Goal: Transaction & Acquisition: Purchase product/service

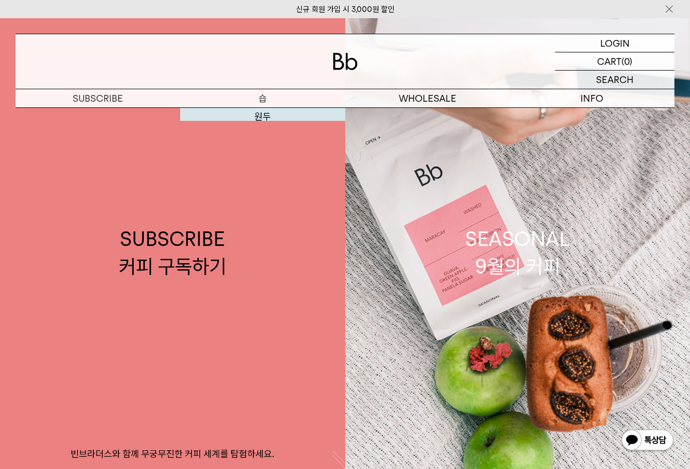
click at [258, 115] on link "SUBSCRIBE 커피 구독하기 빈브라더스와 함께 무궁무진한 커피 세계를 탐험하세요." at bounding box center [172, 252] width 345 height 469
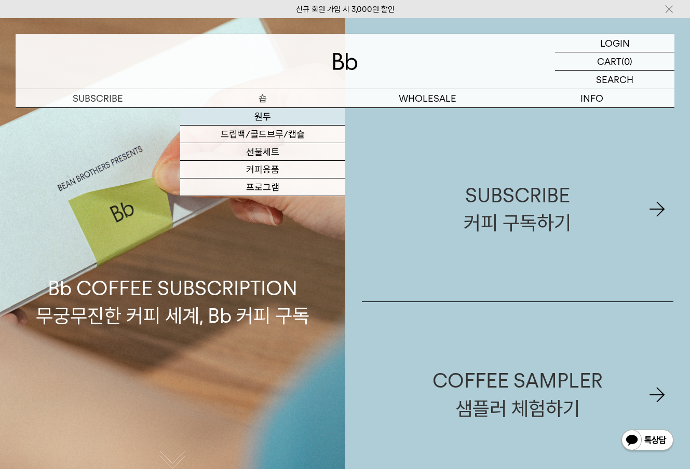
click at [264, 119] on link "원두" at bounding box center [262, 117] width 165 height 18
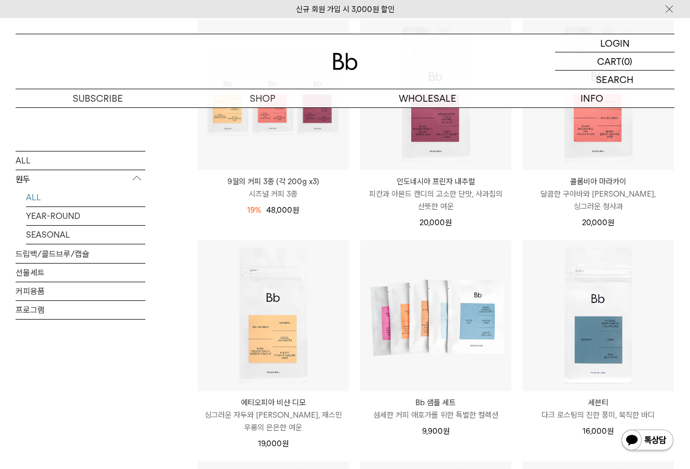
scroll to position [409, 0]
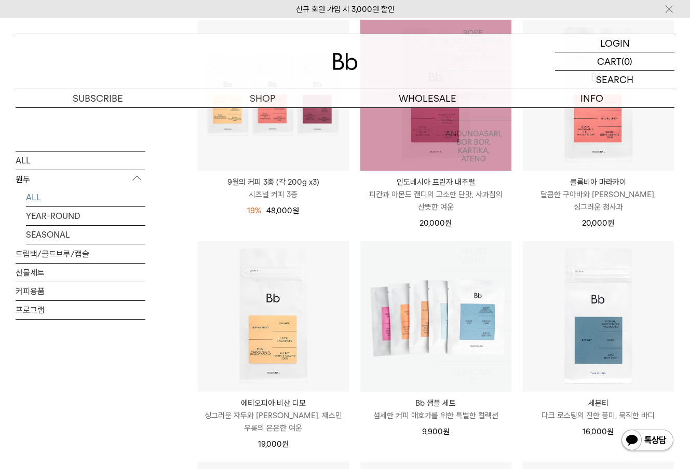
click at [473, 160] on img at bounding box center [435, 95] width 151 height 151
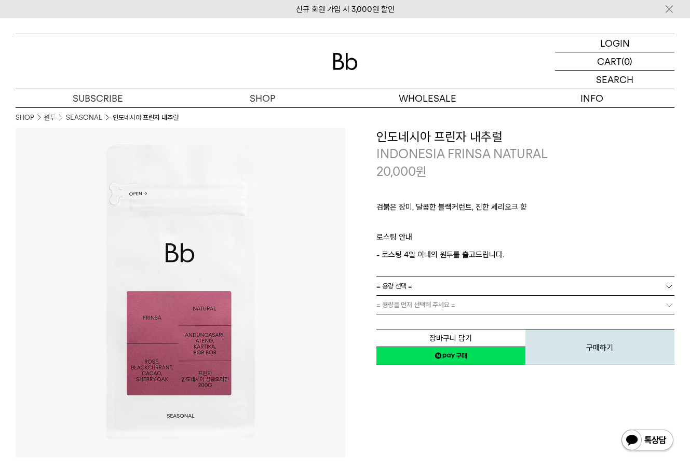
click at [494, 287] on link "= 용량 선택 =" at bounding box center [525, 286] width 298 height 18
click at [489, 328] on li "600g" at bounding box center [531, 324] width 288 height 19
click at [493, 307] on link "= 분쇄도 선택 =" at bounding box center [525, 305] width 298 height 18
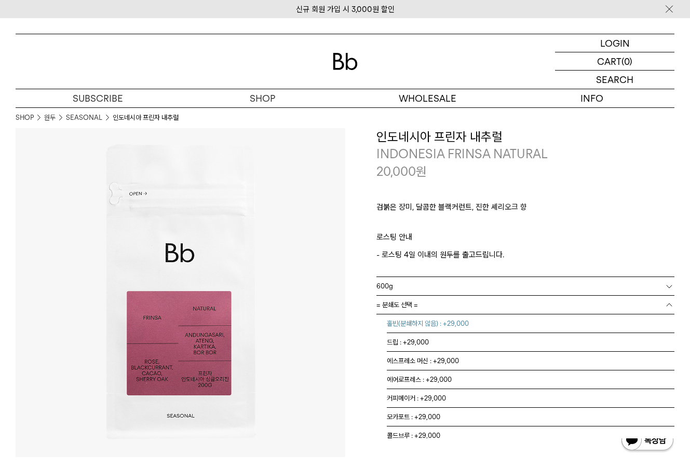
click at [491, 321] on li "홀빈(분쇄하지 않음) : +29,000" at bounding box center [531, 324] width 288 height 19
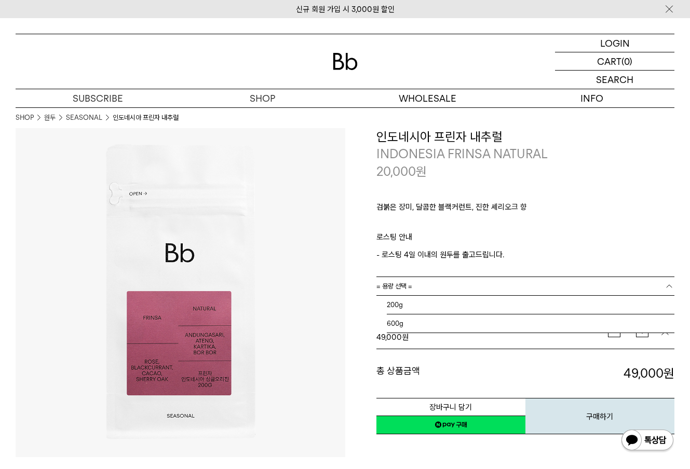
click at [498, 289] on link "= 용량 선택 =" at bounding box center [525, 286] width 298 height 18
click at [491, 300] on li "200g" at bounding box center [531, 305] width 288 height 19
click at [489, 303] on link "= 분쇄도 선택 =" at bounding box center [525, 305] width 298 height 18
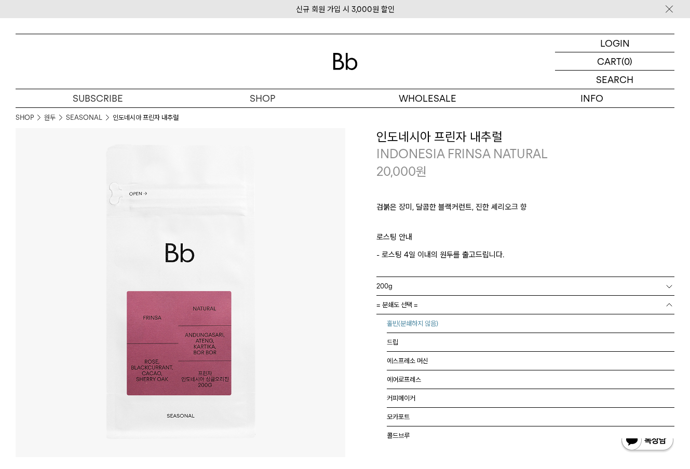
click at [482, 324] on li "홀빈(분쇄하지 않음)" at bounding box center [531, 324] width 288 height 19
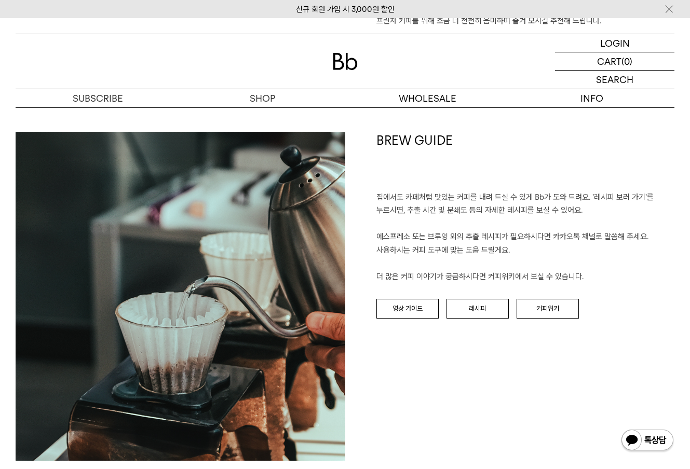
scroll to position [1055, 0]
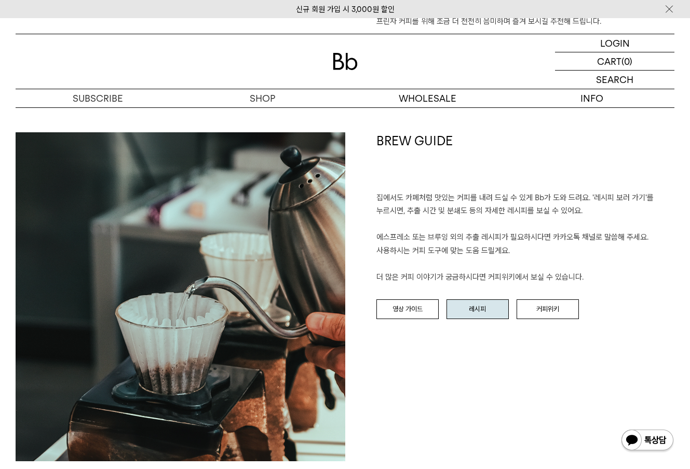
click at [491, 299] on link "레시피" at bounding box center [477, 309] width 62 height 20
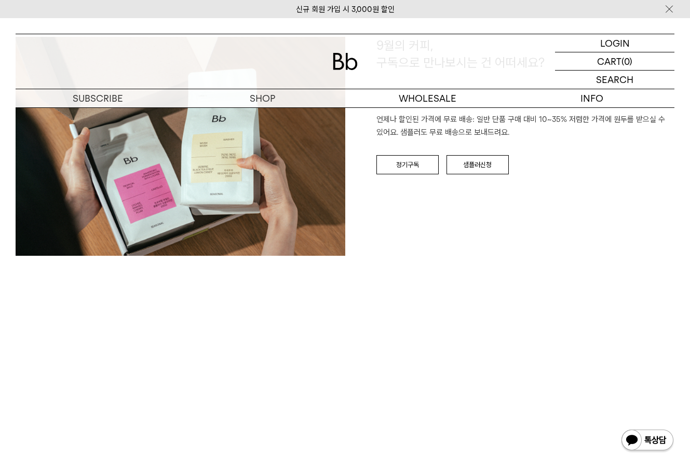
scroll to position [1162, 0]
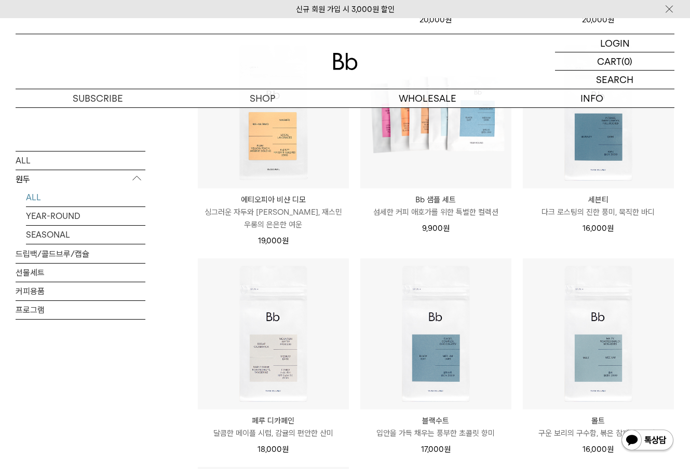
scroll to position [610, 0]
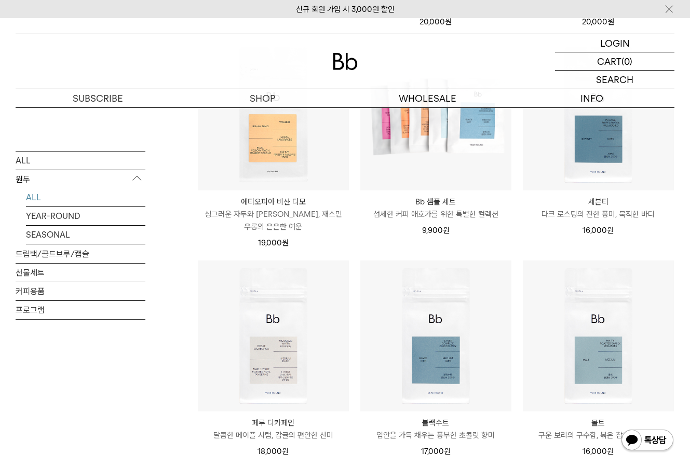
click at [512, 431] on li "블랙수트 Black Suit 입안을 가득 채우는 풍부한 초콜릿 향미 17,000 원" at bounding box center [436, 364] width 162 height 209
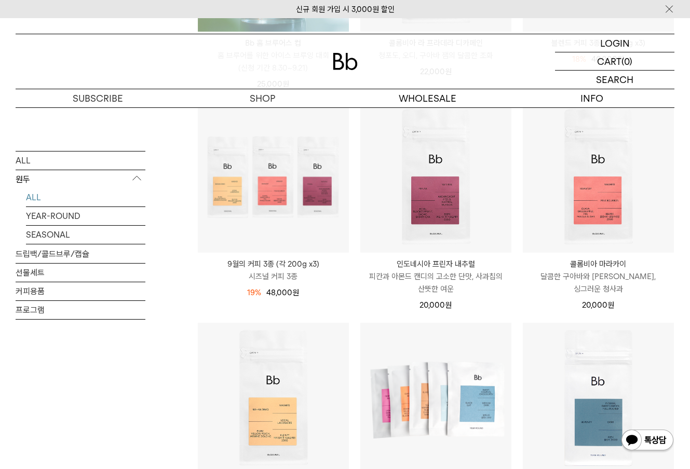
scroll to position [322, 0]
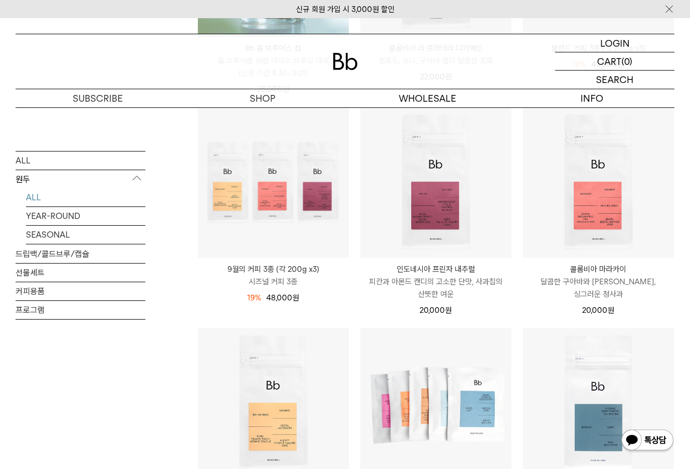
click at [527, 309] on div "콜롬비아 마라카이 [GEOGRAPHIC_DATA] MARACAY 달콤한 구아바와 [PERSON_NAME], 싱그러운 청사과 20,000 원" at bounding box center [598, 216] width 152 height 221
click at [355, 309] on li "인도네시아 프린자 내추럴 INDONESIA FRINSA NATURAL 피칸과 아몬드 캔디의 고소한 단맛, 사과칩의 산뜻한 여운 20,000 원" at bounding box center [436, 216] width 162 height 221
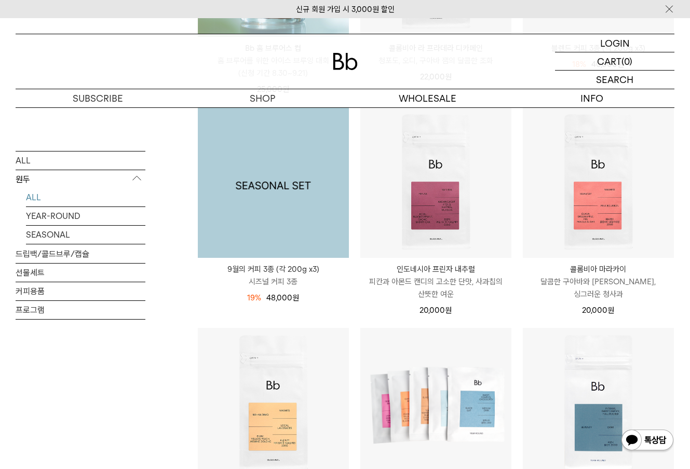
click at [304, 202] on img at bounding box center [273, 182] width 151 height 151
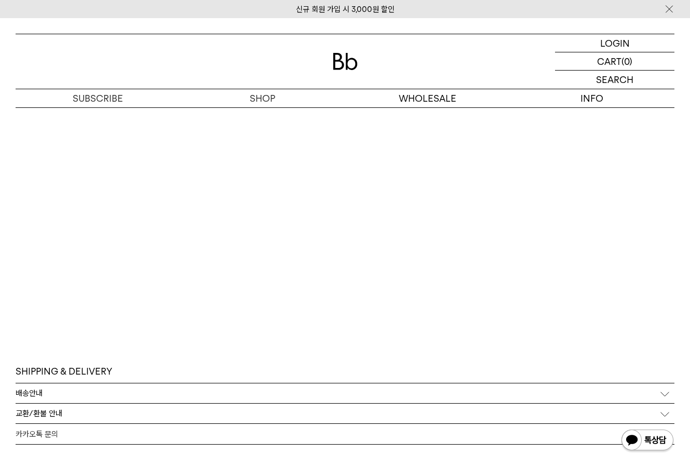
scroll to position [3140, 0]
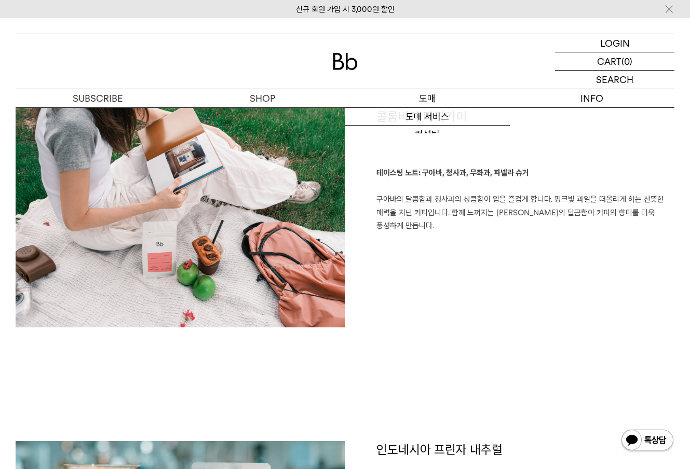
scroll to position [857, 0]
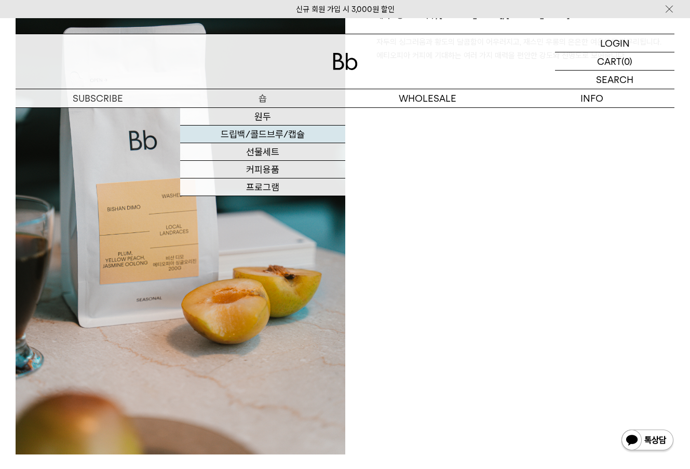
click at [260, 133] on link "드립백/콜드브루/캡슐" at bounding box center [262, 135] width 165 height 18
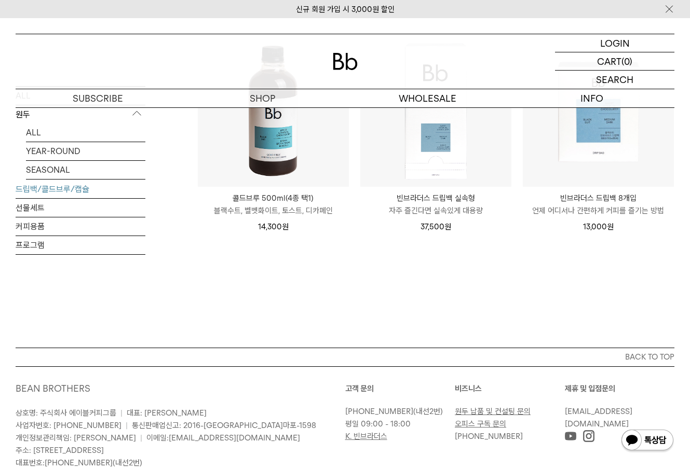
scroll to position [523, 0]
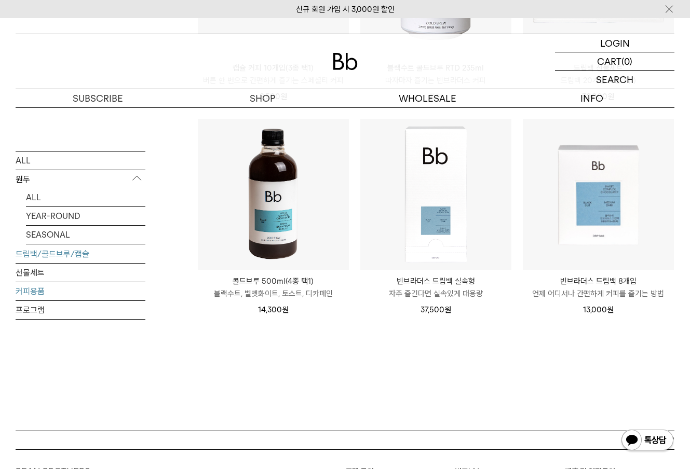
click at [36, 288] on link "커피용품" at bounding box center [81, 291] width 130 height 18
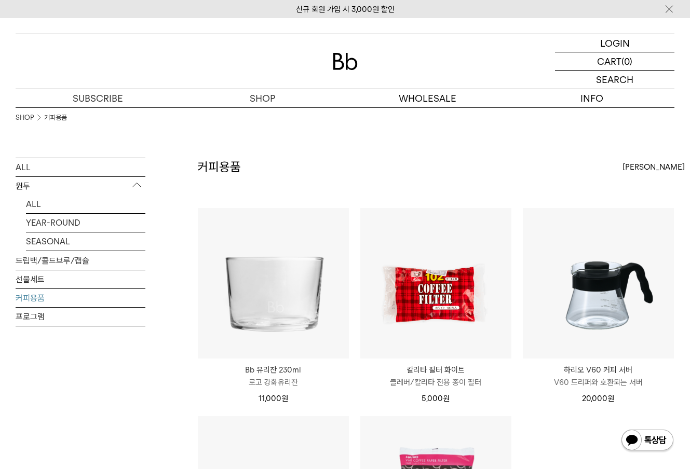
scroll to position [218, 0]
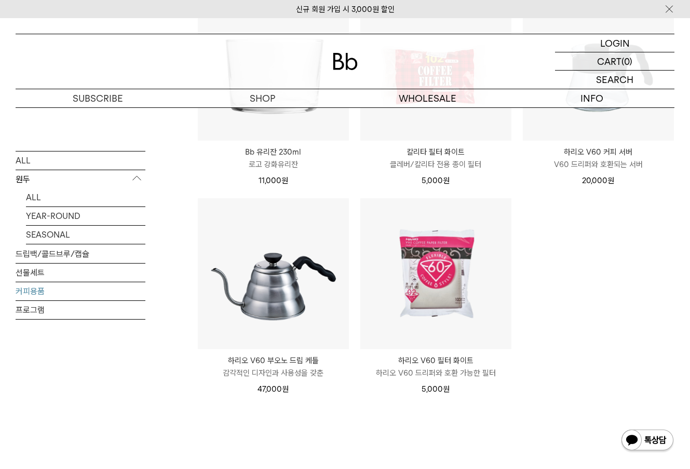
click at [581, 288] on ul "Bb 유리잔 230ml Bb Logo Glass 230ml 로고 강화유리잔 11,000 원 원" at bounding box center [435, 198] width 487 height 417
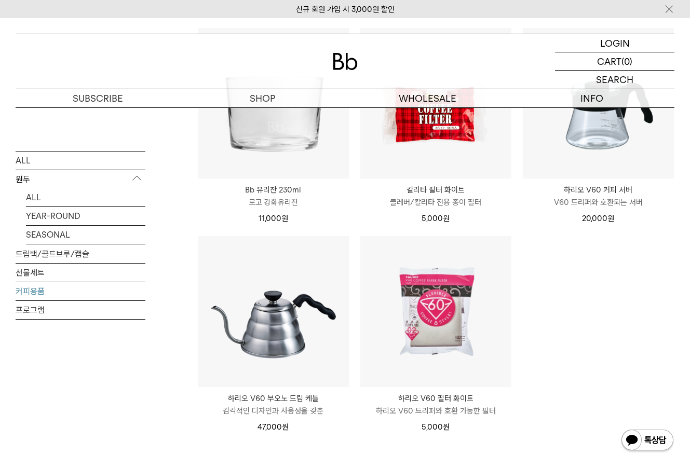
scroll to position [172, 0]
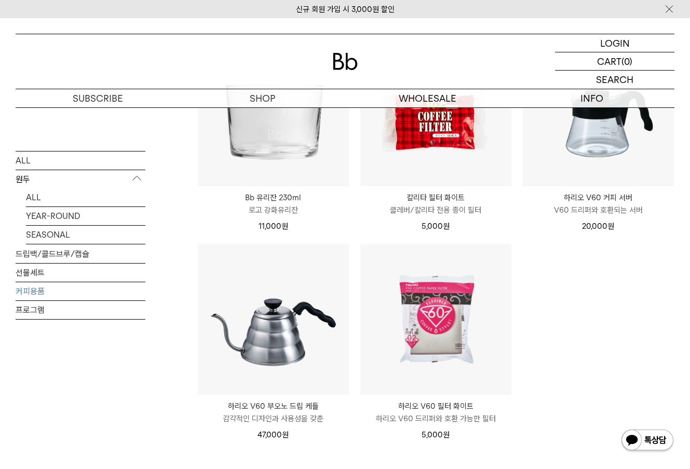
click at [581, 288] on ul "Bb 유리잔 230ml Bb Logo Glass 230ml 로고 강화유리잔 11,000 원 원" at bounding box center [435, 243] width 487 height 417
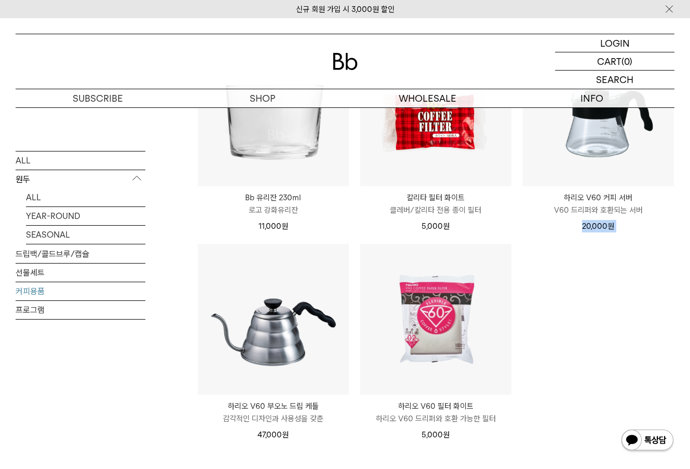
click at [581, 288] on ul "Bb 유리잔 230ml Bb Logo Glass 230ml 로고 강화유리잔 11,000 원 원" at bounding box center [435, 243] width 487 height 417
click at [581, 282] on ul "Bb 유리잔 230ml Bb Logo Glass 230ml 로고 강화유리잔 11,000 원 원" at bounding box center [435, 243] width 487 height 417
click at [581, 301] on ul "Bb 유리잔 230ml Bb Logo Glass 230ml 로고 강화유리잔 11,000 원 원" at bounding box center [435, 243] width 487 height 417
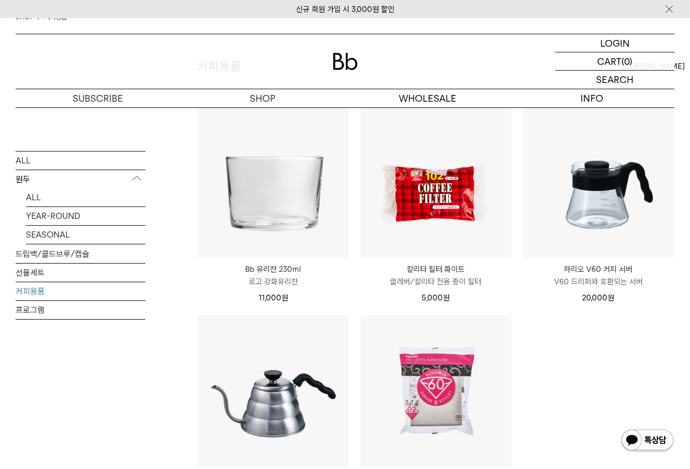
scroll to position [163, 0]
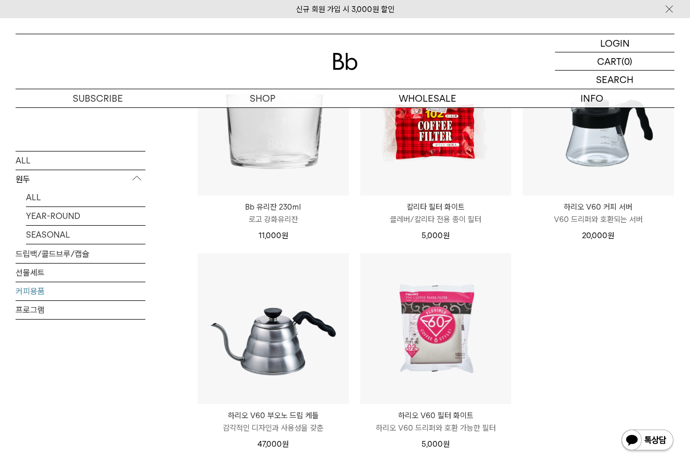
click at [587, 373] on ul "Bb 유리잔 230ml Bb Logo Glass 230ml 로고 강화유리잔 11,000 원 원" at bounding box center [435, 253] width 487 height 417
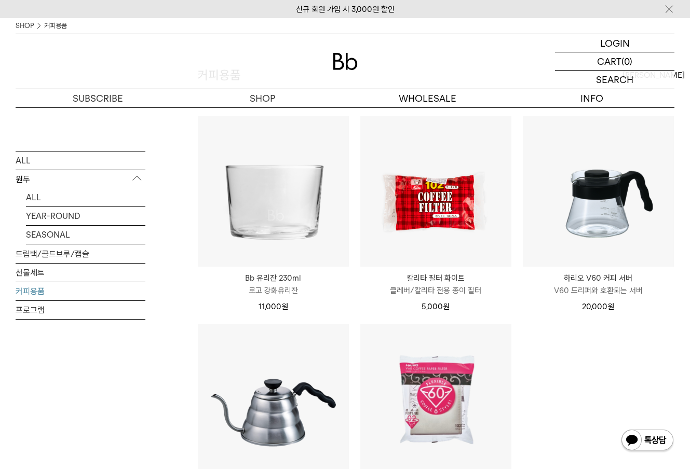
scroll to position [0, 0]
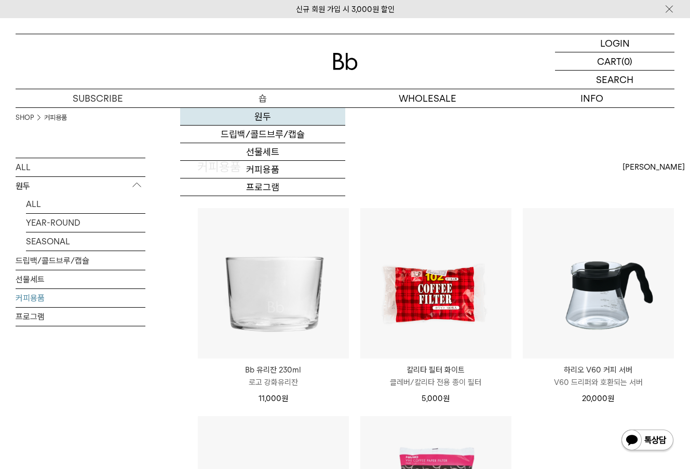
click at [254, 115] on link "원두" at bounding box center [262, 117] width 165 height 18
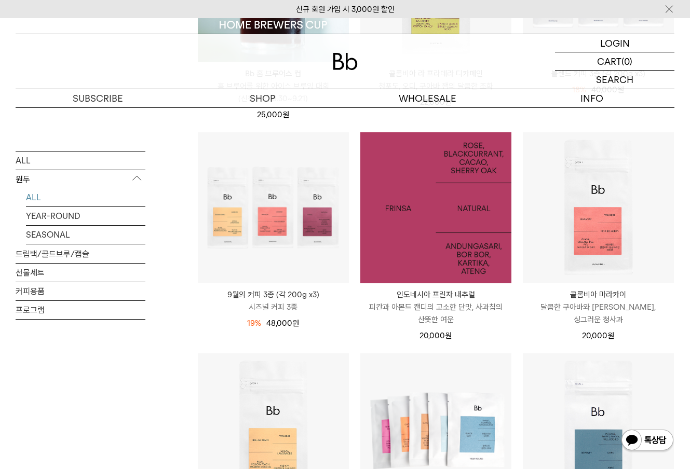
scroll to position [297, 0]
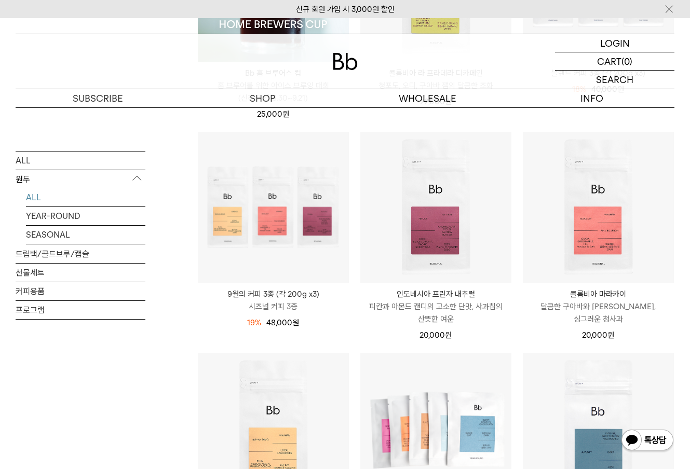
click at [515, 336] on li "인도네시아 프린자 내추럴 INDONESIA FRINSA NATURAL 피칸과 아몬드 캔디의 고소한 단맛, 사과칩의 산뜻한 여운 20,000 원" at bounding box center [436, 241] width 162 height 221
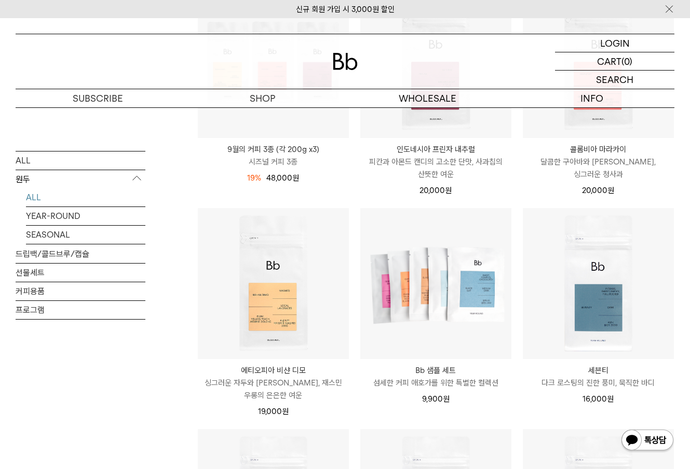
scroll to position [442, 0]
click at [515, 401] on li "Bb 샘플 세트 섬세한 커피 애호가를 위한 특별한 컬렉션 9,900 원" at bounding box center [436, 317] width 162 height 221
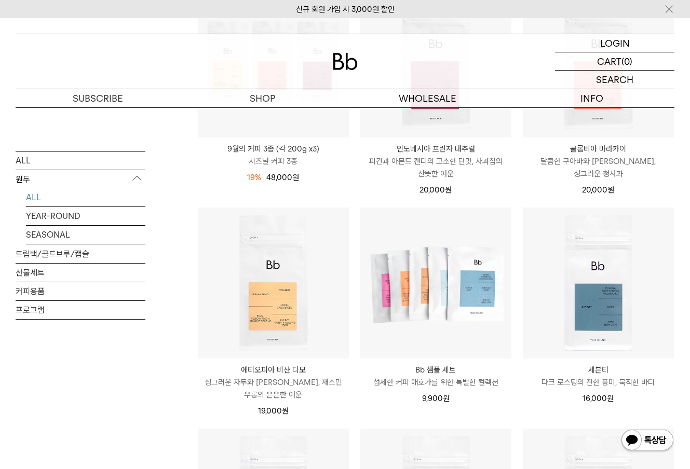
click at [519, 398] on li "세븐티 Seventy 다크 로스팅의 진한 풍미, 묵직한 바디 16,000 원" at bounding box center [598, 317] width 162 height 221
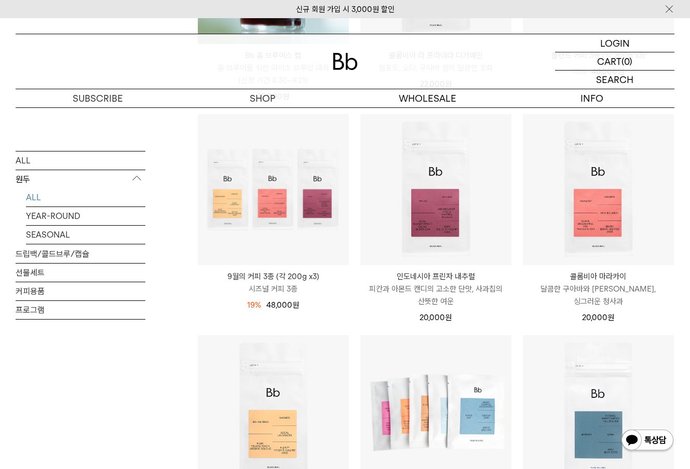
scroll to position [252, 0]
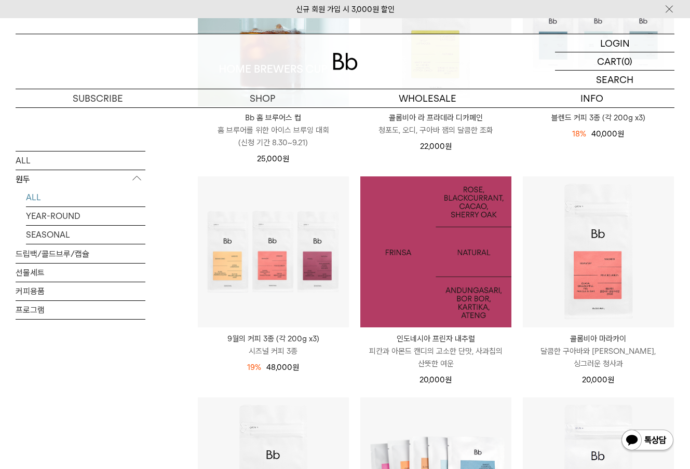
click at [450, 292] on img at bounding box center [435, 251] width 151 height 151
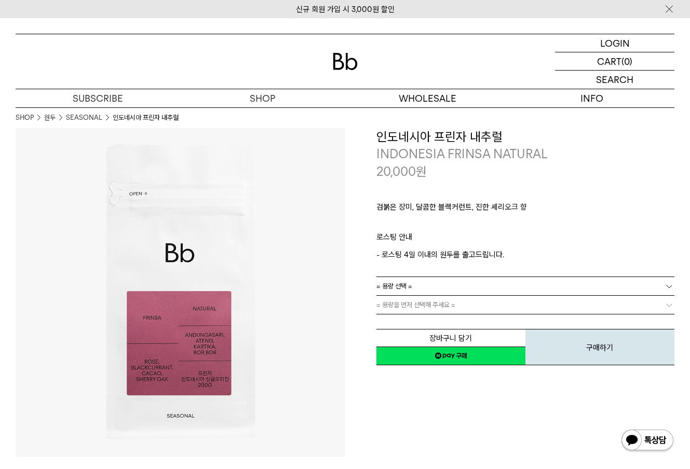
click at [456, 290] on link "= 용량 선택 =" at bounding box center [525, 286] width 298 height 18
click at [447, 303] on li "200g" at bounding box center [531, 305] width 288 height 19
click at [447, 303] on link "= 용량을 먼저 선택해 주세요 =" at bounding box center [525, 305] width 298 height 18
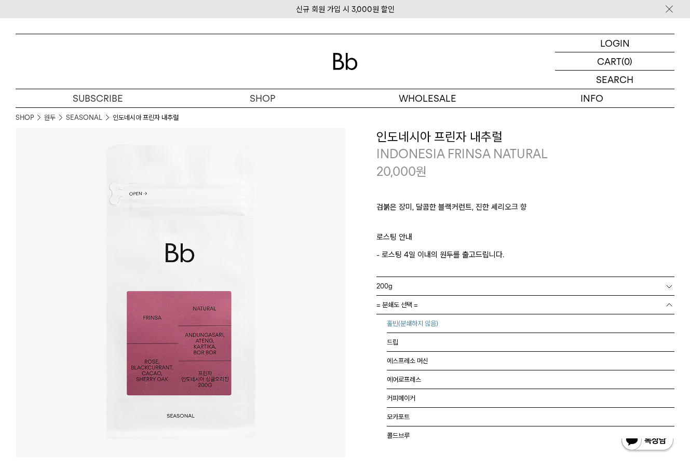
click at [435, 323] on li "홀빈(분쇄하지 않음)" at bounding box center [531, 324] width 288 height 19
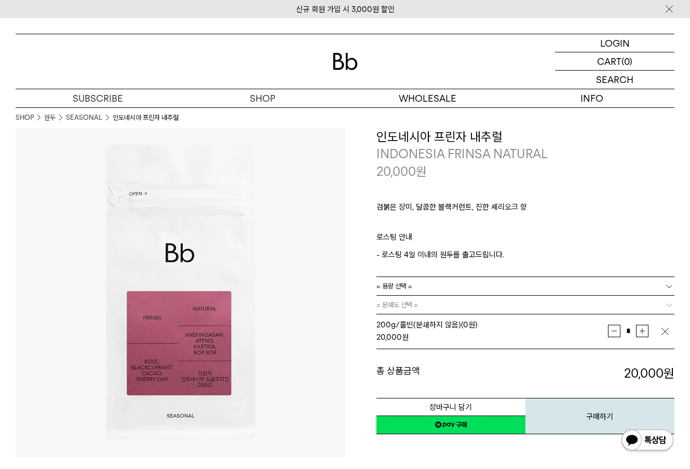
click at [442, 280] on link "= 용량 선택 =" at bounding box center [525, 286] width 298 height 18
click at [431, 326] on li "600g" at bounding box center [531, 324] width 288 height 19
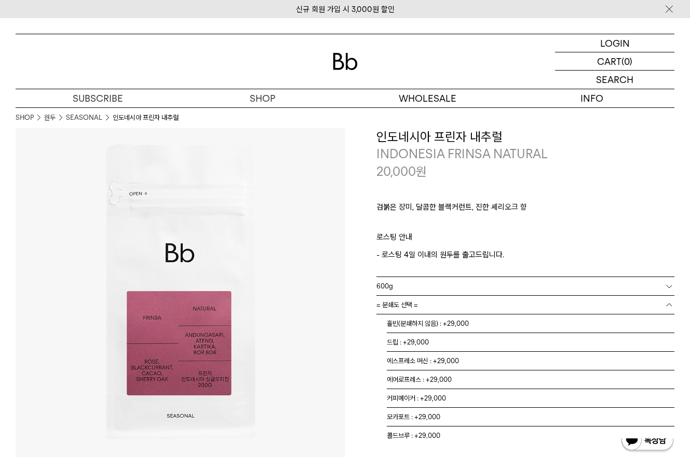
click at [431, 308] on link "= 분쇄도 선택 =" at bounding box center [525, 305] width 298 height 18
click at [430, 321] on li "홀빈(분쇄하지 않음) : +29,000" at bounding box center [531, 324] width 288 height 19
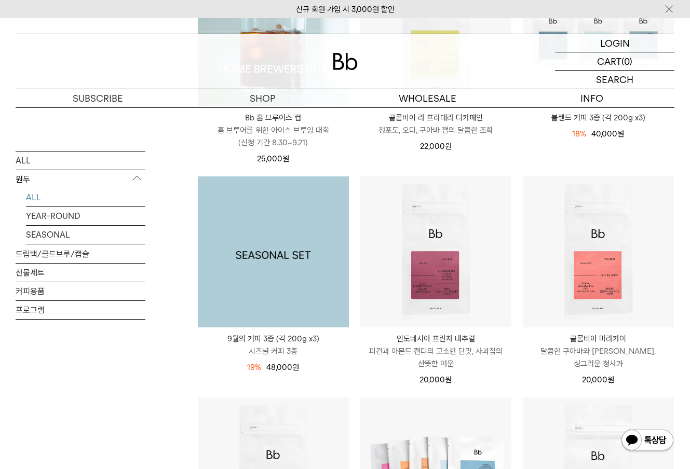
click at [247, 286] on img at bounding box center [273, 251] width 151 height 151
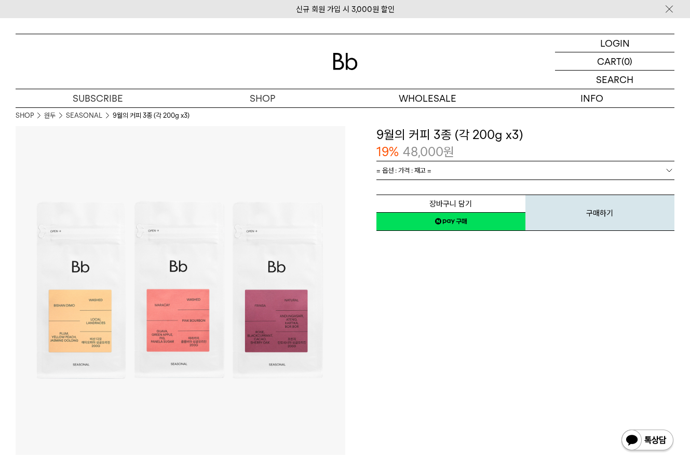
scroll to position [1, 0]
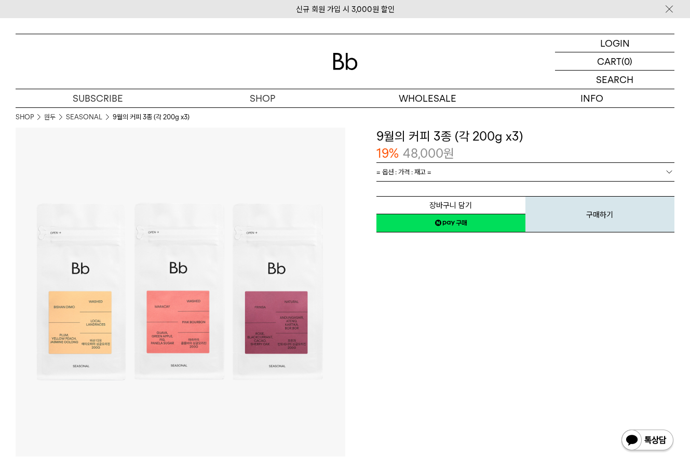
click at [452, 175] on link "= 옵션 : 가격 : 재고 =" at bounding box center [525, 172] width 298 height 18
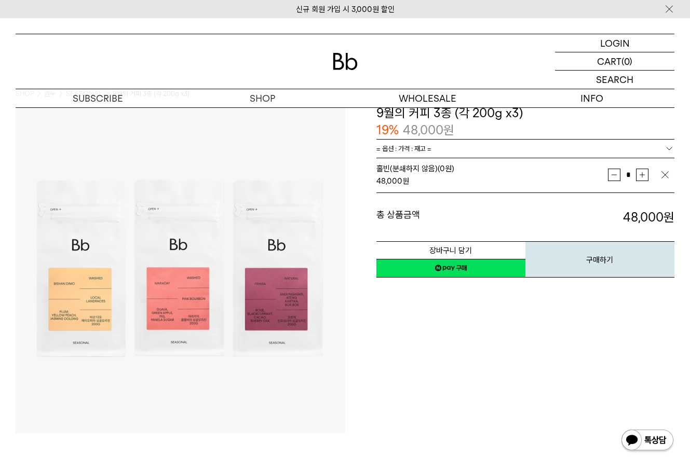
scroll to position [0, 0]
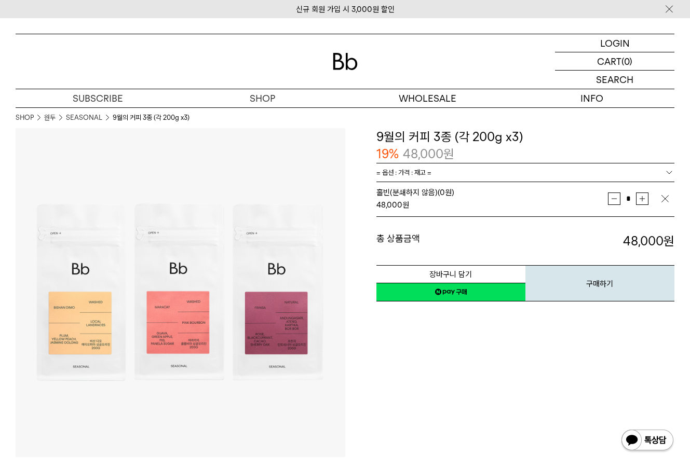
click at [421, 389] on div "**********" at bounding box center [510, 293] width 330 height 330
